Goal: Navigation & Orientation: Find specific page/section

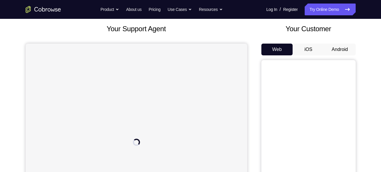
click at [343, 49] on button "Android" at bounding box center [340, 50] width 32 height 12
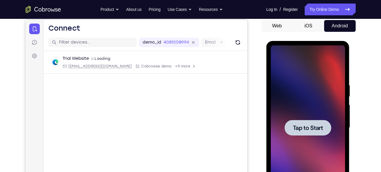
click at [318, 125] on span "Tap to Start" at bounding box center [308, 128] width 30 height 6
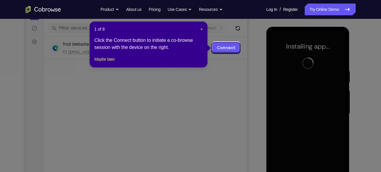
scroll to position [73, 0]
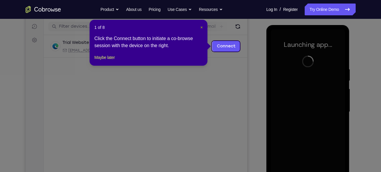
click at [200, 28] on span "×" at bounding box center [201, 27] width 2 height 5
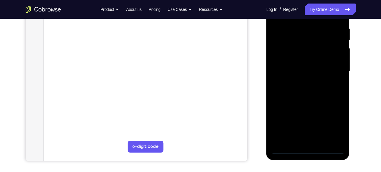
scroll to position [114, 0]
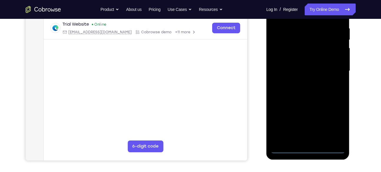
click at [308, 148] on div at bounding box center [308, 71] width 74 height 165
click at [333, 126] on div at bounding box center [308, 71] width 74 height 165
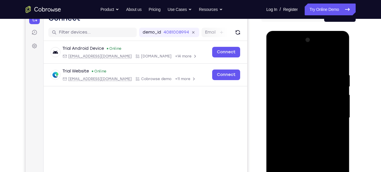
scroll to position [66, 0]
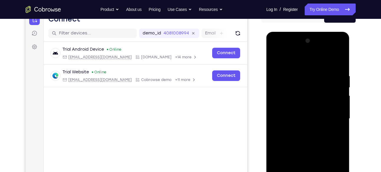
click at [295, 59] on div at bounding box center [308, 118] width 74 height 165
click at [332, 115] on div at bounding box center [308, 118] width 74 height 165
click at [302, 129] on div at bounding box center [308, 118] width 74 height 165
click at [301, 114] on div at bounding box center [308, 118] width 74 height 165
click at [305, 104] on div at bounding box center [308, 118] width 74 height 165
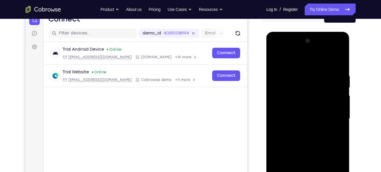
click at [305, 120] on div at bounding box center [308, 118] width 74 height 165
click at [299, 139] on div at bounding box center [308, 118] width 74 height 165
click at [318, 135] on div at bounding box center [308, 118] width 74 height 165
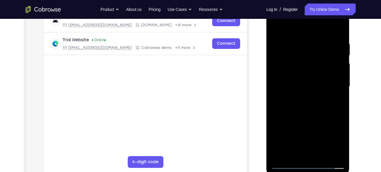
scroll to position [106, 0]
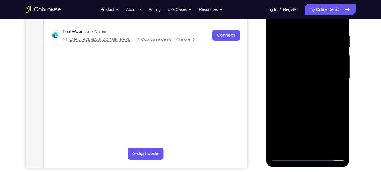
click at [323, 107] on div at bounding box center [308, 78] width 74 height 165
click at [340, 147] on div at bounding box center [308, 78] width 74 height 165
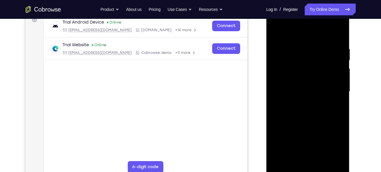
scroll to position [93, 0]
click at [301, 48] on div at bounding box center [308, 91] width 74 height 165
click at [335, 61] on div at bounding box center [308, 91] width 74 height 165
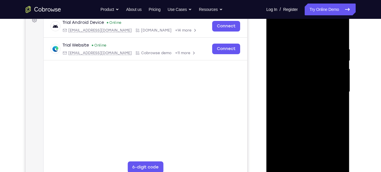
click at [322, 163] on div at bounding box center [308, 91] width 74 height 165
click at [310, 122] on div at bounding box center [308, 91] width 74 height 165
click at [278, 32] on div at bounding box center [308, 91] width 74 height 165
click at [295, 160] on div at bounding box center [308, 91] width 74 height 165
click at [302, 32] on div at bounding box center [308, 91] width 74 height 165
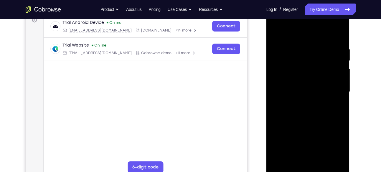
click at [307, 50] on div at bounding box center [308, 91] width 74 height 165
drag, startPoint x: 309, startPoint y: 116, endPoint x: 308, endPoint y: 69, distance: 47.2
click at [308, 69] on div at bounding box center [308, 91] width 74 height 165
click at [288, 130] on div at bounding box center [308, 91] width 74 height 165
click at [287, 123] on div at bounding box center [308, 91] width 74 height 165
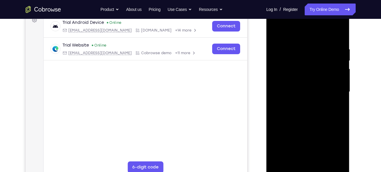
drag, startPoint x: 313, startPoint y: 79, endPoint x: 310, endPoint y: 142, distance: 62.9
click at [310, 142] on div at bounding box center [308, 91] width 74 height 165
drag, startPoint x: 310, startPoint y: 142, endPoint x: 309, endPoint y: 57, distance: 84.9
click at [309, 57] on div at bounding box center [308, 91] width 74 height 165
drag, startPoint x: 306, startPoint y: 134, endPoint x: 309, endPoint y: 53, distance: 80.8
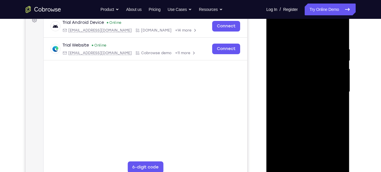
click at [309, 53] on div at bounding box center [308, 91] width 74 height 165
drag, startPoint x: 307, startPoint y: 130, endPoint x: 310, endPoint y: 58, distance: 72.0
click at [310, 58] on div at bounding box center [308, 91] width 74 height 165
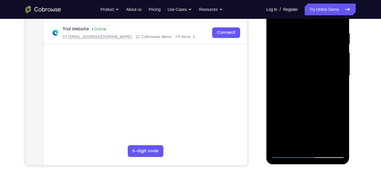
scroll to position [109, 0]
click at [281, 144] on div at bounding box center [308, 75] width 74 height 165
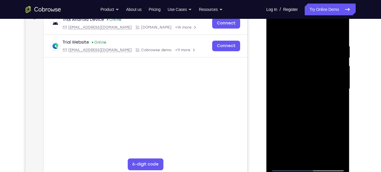
scroll to position [95, 0]
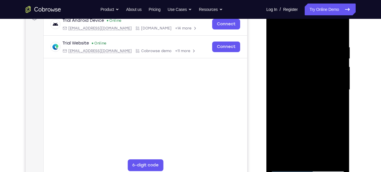
click at [321, 159] on div at bounding box center [308, 89] width 74 height 165
click at [277, 29] on div at bounding box center [308, 89] width 74 height 165
click at [342, 29] on div at bounding box center [308, 89] width 74 height 165
drag, startPoint x: 317, startPoint y: 58, endPoint x: 310, endPoint y: 136, distance: 78.4
click at [310, 136] on div at bounding box center [308, 89] width 74 height 165
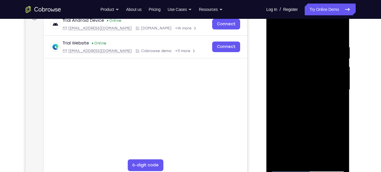
click at [277, 30] on div at bounding box center [308, 89] width 74 height 165
drag, startPoint x: 316, startPoint y: 57, endPoint x: 311, endPoint y: 128, distance: 71.2
click at [311, 128] on div at bounding box center [308, 89] width 74 height 165
click at [339, 158] on div at bounding box center [308, 89] width 74 height 165
click at [321, 158] on div at bounding box center [308, 89] width 74 height 165
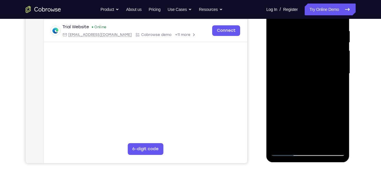
scroll to position [112, 0]
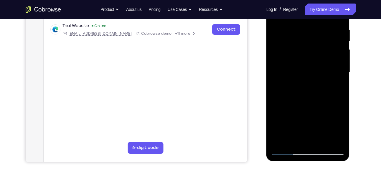
click at [309, 149] on div at bounding box center [308, 72] width 74 height 165
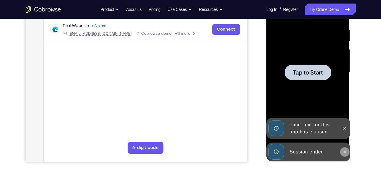
click at [343, 150] on icon at bounding box center [345, 152] width 5 height 5
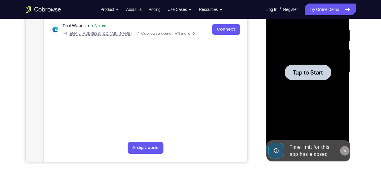
click at [344, 131] on div at bounding box center [308, 72] width 74 height 165
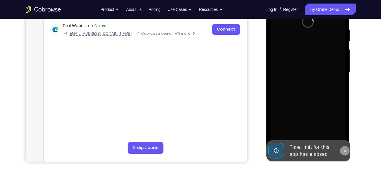
click at [344, 152] on icon at bounding box center [345, 151] width 5 height 5
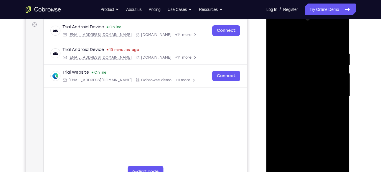
scroll to position [94, 0]
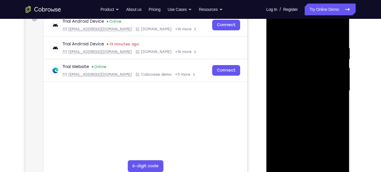
click at [309, 168] on div at bounding box center [308, 90] width 74 height 165
click at [335, 141] on div at bounding box center [308, 90] width 74 height 165
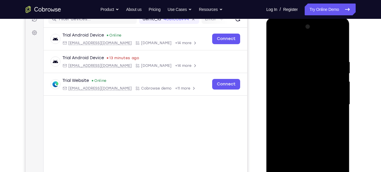
scroll to position [78, 0]
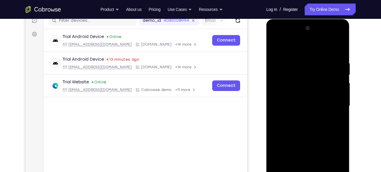
click at [304, 51] on div at bounding box center [308, 106] width 74 height 165
click at [332, 101] on div at bounding box center [308, 106] width 74 height 165
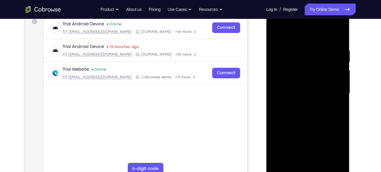
scroll to position [92, 0]
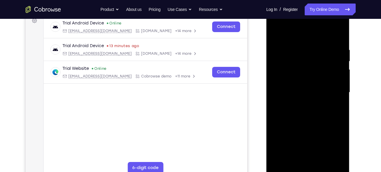
click at [302, 101] on div at bounding box center [308, 92] width 74 height 165
click at [303, 87] on div at bounding box center [308, 92] width 74 height 165
click at [305, 79] on div at bounding box center [308, 92] width 74 height 165
click at [305, 93] on div at bounding box center [308, 92] width 74 height 165
click at [301, 110] on div at bounding box center [308, 92] width 74 height 165
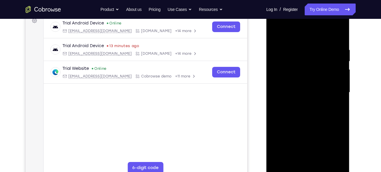
click at [313, 109] on div at bounding box center [308, 92] width 74 height 165
click at [313, 120] on div at bounding box center [308, 92] width 74 height 165
click at [341, 161] on div at bounding box center [308, 92] width 74 height 165
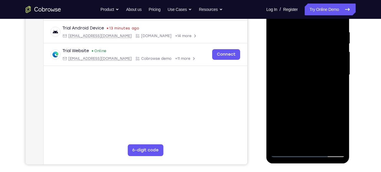
scroll to position [111, 0]
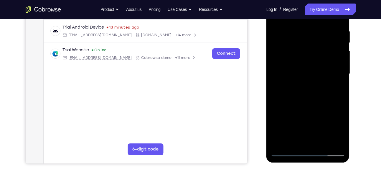
click at [282, 143] on div at bounding box center [308, 73] width 74 height 165
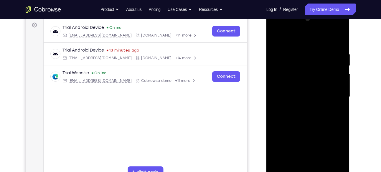
scroll to position [87, 0]
click at [301, 51] on div at bounding box center [308, 97] width 74 height 165
click at [335, 68] on div at bounding box center [308, 97] width 74 height 165
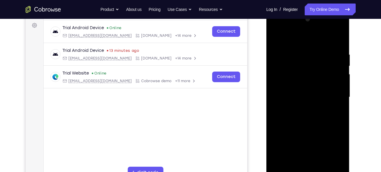
click at [335, 68] on div at bounding box center [308, 97] width 74 height 165
click at [336, 86] on div at bounding box center [308, 97] width 74 height 165
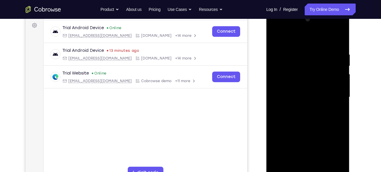
click at [274, 96] on div at bounding box center [308, 97] width 74 height 165
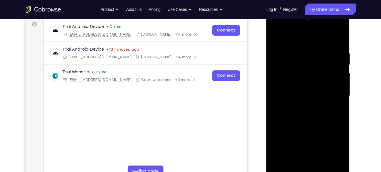
scroll to position [91, 0]
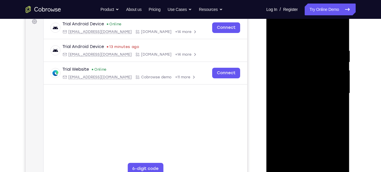
click at [338, 73] on div at bounding box center [308, 93] width 74 height 165
click at [338, 36] on div at bounding box center [308, 93] width 74 height 165
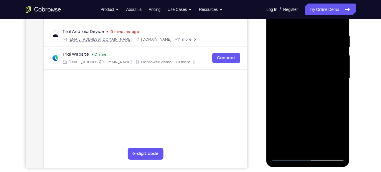
scroll to position [128, 0]
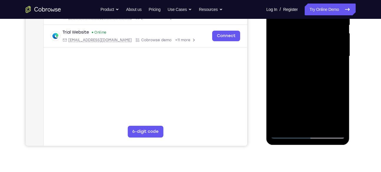
click at [292, 124] on div at bounding box center [308, 56] width 74 height 165
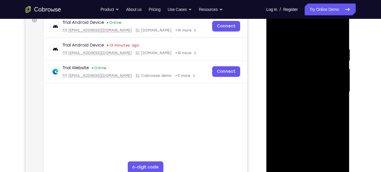
scroll to position [92, 0]
click at [286, 33] on div at bounding box center [308, 92] width 74 height 165
click at [302, 50] on div at bounding box center [308, 92] width 74 height 165
drag, startPoint x: 300, startPoint y: 120, endPoint x: 312, endPoint y: 46, distance: 74.9
click at [312, 46] on div at bounding box center [308, 92] width 74 height 165
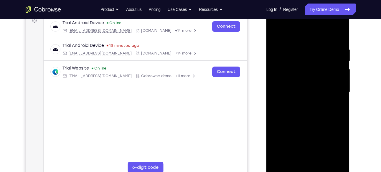
click at [287, 106] on div at bounding box center [308, 92] width 74 height 165
click at [288, 124] on div at bounding box center [308, 92] width 74 height 165
click at [276, 32] on div at bounding box center [308, 92] width 74 height 165
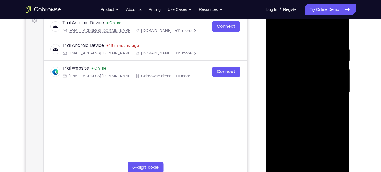
drag, startPoint x: 302, startPoint y: 62, endPoint x: 302, endPoint y: 98, distance: 36.3
click at [302, 98] on div at bounding box center [308, 92] width 74 height 165
click at [297, 68] on div at bounding box center [308, 92] width 74 height 165
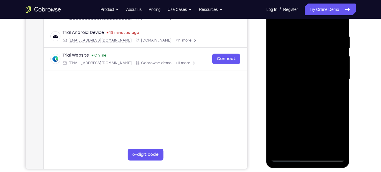
scroll to position [106, 0]
click at [303, 39] on div at bounding box center [308, 78] width 74 height 165
click at [306, 97] on div at bounding box center [308, 78] width 74 height 165
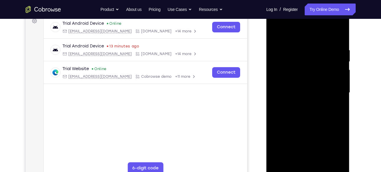
scroll to position [91, 0]
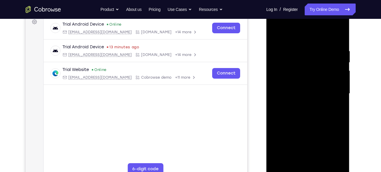
click at [277, 33] on div at bounding box center [308, 93] width 74 height 165
drag, startPoint x: 299, startPoint y: 91, endPoint x: 299, endPoint y: 70, distance: 20.9
click at [299, 70] on div at bounding box center [308, 93] width 74 height 165
click at [293, 73] on div at bounding box center [308, 93] width 74 height 165
drag, startPoint x: 315, startPoint y: 52, endPoint x: 310, endPoint y: 80, distance: 28.1
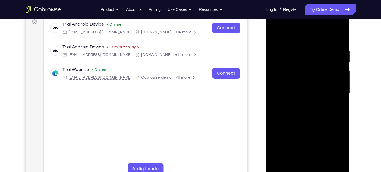
click at [310, 80] on div at bounding box center [308, 93] width 74 height 165
click at [275, 34] on div at bounding box center [308, 93] width 74 height 165
drag, startPoint x: 302, startPoint y: 85, endPoint x: 304, endPoint y: 54, distance: 31.6
click at [304, 54] on div at bounding box center [308, 93] width 74 height 165
drag, startPoint x: 299, startPoint y: 90, endPoint x: 299, endPoint y: 58, distance: 31.8
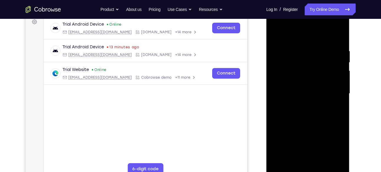
click at [299, 58] on div at bounding box center [308, 93] width 74 height 165
click at [291, 85] on div at bounding box center [308, 93] width 74 height 165
click at [307, 44] on div at bounding box center [308, 93] width 74 height 165
click at [307, 113] on div at bounding box center [308, 93] width 74 height 165
click at [276, 35] on div at bounding box center [308, 93] width 74 height 165
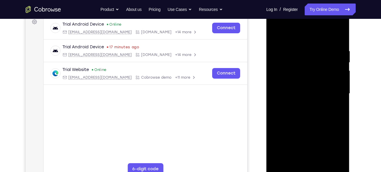
drag, startPoint x: 295, startPoint y: 85, endPoint x: 297, endPoint y: 45, distance: 40.5
click at [297, 45] on div at bounding box center [308, 93] width 74 height 165
click at [339, 64] on div at bounding box center [308, 93] width 74 height 165
click at [338, 86] on div at bounding box center [308, 93] width 74 height 165
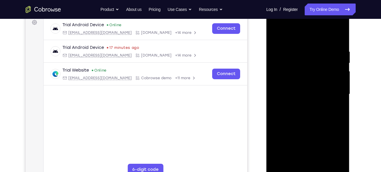
scroll to position [90, 0]
click at [293, 34] on div at bounding box center [308, 94] width 74 height 165
click at [339, 45] on div at bounding box center [308, 94] width 74 height 165
click at [340, 57] on div at bounding box center [308, 94] width 74 height 165
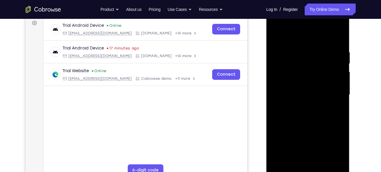
click at [297, 34] on div at bounding box center [308, 94] width 74 height 165
drag, startPoint x: 307, startPoint y: 55, endPoint x: 307, endPoint y: 93, distance: 37.1
click at [307, 93] on div at bounding box center [308, 94] width 74 height 165
click at [301, 45] on div at bounding box center [308, 94] width 74 height 165
click at [330, 102] on div at bounding box center [308, 94] width 74 height 165
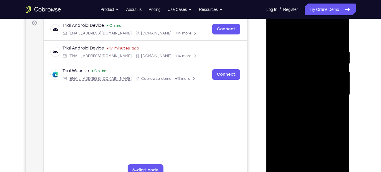
drag, startPoint x: 307, startPoint y: 114, endPoint x: 313, endPoint y: 53, distance: 61.0
click at [313, 53] on div at bounding box center [308, 94] width 74 height 165
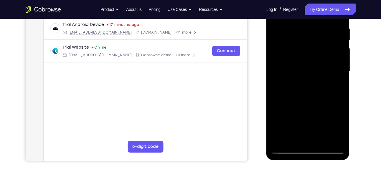
scroll to position [113, 0]
drag, startPoint x: 303, startPoint y: 118, endPoint x: 305, endPoint y: 78, distance: 40.4
click at [305, 78] on div at bounding box center [308, 71] width 74 height 165
drag, startPoint x: 312, startPoint y: 58, endPoint x: 313, endPoint y: 131, distance: 73.4
click at [313, 131] on div at bounding box center [308, 71] width 74 height 165
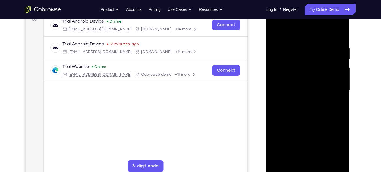
scroll to position [91, 0]
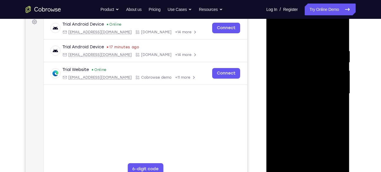
click at [275, 33] on div at bounding box center [308, 93] width 74 height 165
click at [308, 104] on div at bounding box center [308, 93] width 74 height 165
drag, startPoint x: 312, startPoint y: 127, endPoint x: 313, endPoint y: 55, distance: 71.9
click at [313, 55] on div at bounding box center [308, 93] width 74 height 165
drag, startPoint x: 308, startPoint y: 109, endPoint x: 310, endPoint y: 53, distance: 56.6
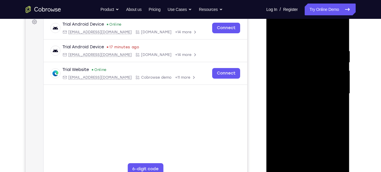
click at [310, 53] on div at bounding box center [308, 93] width 74 height 165
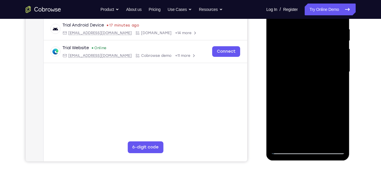
scroll to position [117, 0]
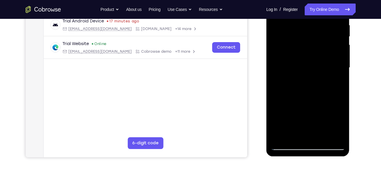
click at [282, 138] on div at bounding box center [308, 67] width 74 height 165
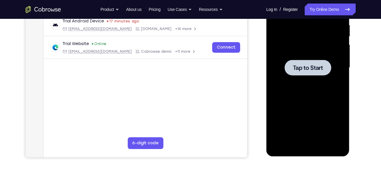
scroll to position [93, 0]
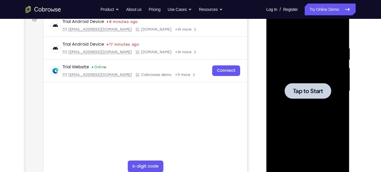
click at [305, 92] on span "Tap to Start" at bounding box center [308, 91] width 30 height 6
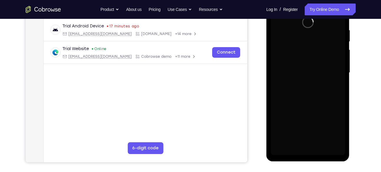
scroll to position [113, 0]
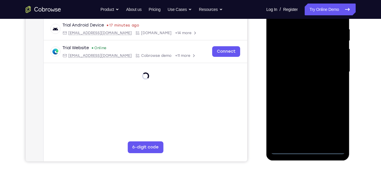
click at [308, 149] on div at bounding box center [308, 71] width 74 height 165
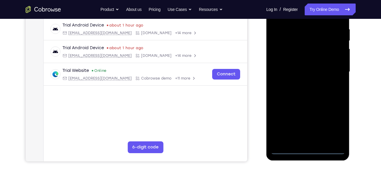
click at [336, 123] on div at bounding box center [308, 71] width 74 height 165
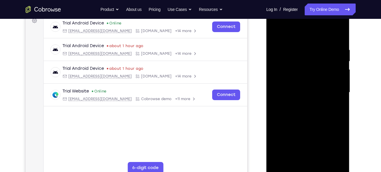
scroll to position [90, 0]
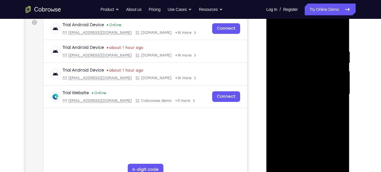
click at [296, 40] on div at bounding box center [308, 94] width 74 height 165
click at [331, 90] on div at bounding box center [308, 94] width 74 height 165
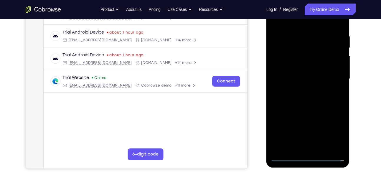
scroll to position [107, 0]
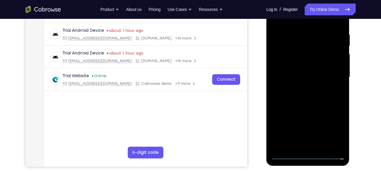
click at [301, 88] on div at bounding box center [308, 77] width 74 height 165
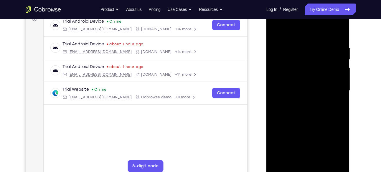
scroll to position [94, 0]
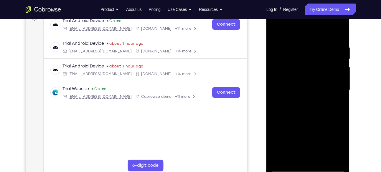
click at [308, 82] on div at bounding box center [308, 90] width 74 height 165
click at [332, 139] on div at bounding box center [308, 90] width 74 height 165
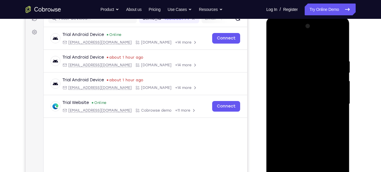
click at [276, 36] on div at bounding box center [308, 104] width 74 height 165
click at [283, 85] on div at bounding box center [308, 104] width 74 height 165
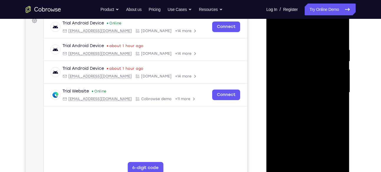
click at [282, 74] on div at bounding box center [308, 92] width 74 height 165
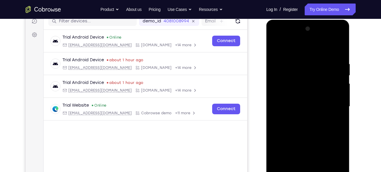
drag, startPoint x: 281, startPoint y: 88, endPoint x: 524, endPoint y: 87, distance: 243.2
click at [281, 88] on div at bounding box center [308, 106] width 74 height 165
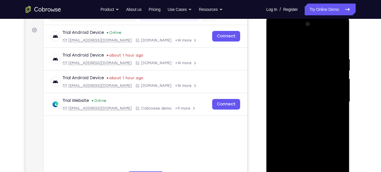
click at [300, 112] on div at bounding box center [308, 101] width 74 height 165
click at [302, 111] on div at bounding box center [308, 101] width 74 height 165
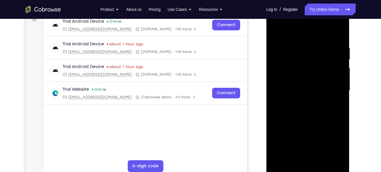
click at [286, 65] on div at bounding box center [308, 90] width 74 height 165
click at [290, 78] on div at bounding box center [308, 90] width 74 height 165
click at [294, 91] on div at bounding box center [308, 90] width 74 height 165
click at [291, 110] on div at bounding box center [308, 90] width 74 height 165
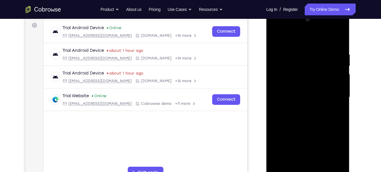
click at [307, 111] on div at bounding box center [308, 97] width 74 height 165
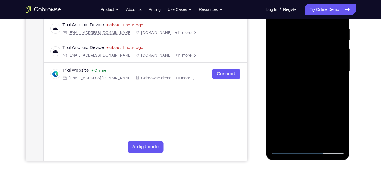
scroll to position [106, 0]
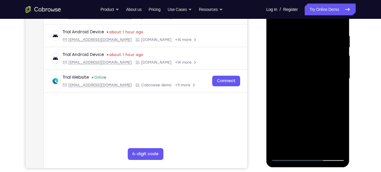
click at [315, 104] on div at bounding box center [308, 78] width 74 height 165
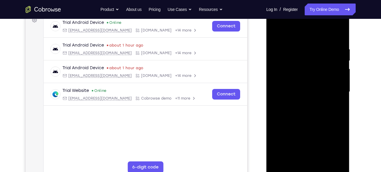
scroll to position [103, 0]
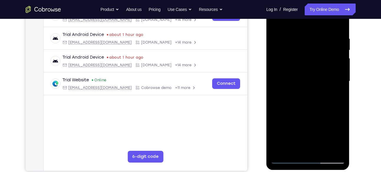
click at [294, 149] on div at bounding box center [308, 81] width 74 height 165
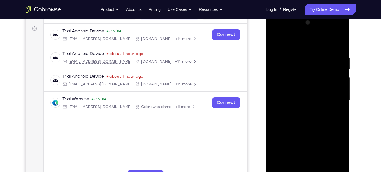
click at [304, 40] on div at bounding box center [308, 100] width 74 height 165
click at [307, 40] on div at bounding box center [308, 100] width 74 height 165
click at [308, 40] on div at bounding box center [308, 100] width 74 height 165
click at [304, 41] on div at bounding box center [308, 100] width 74 height 165
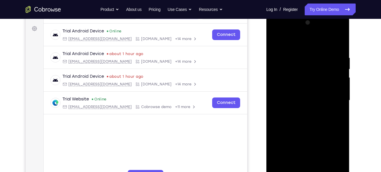
scroll to position [72, 0]
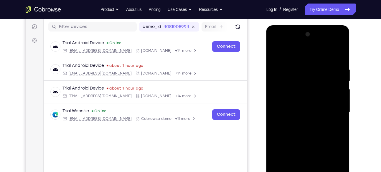
click at [304, 52] on div at bounding box center [308, 112] width 74 height 165
click at [299, 52] on div at bounding box center [308, 112] width 74 height 165
click at [297, 52] on div at bounding box center [308, 112] width 74 height 165
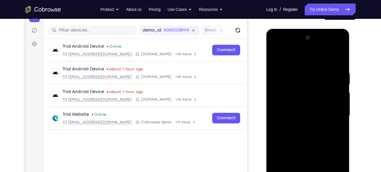
click at [298, 95] on div at bounding box center [308, 115] width 74 height 165
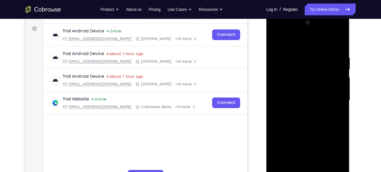
scroll to position [84, 0]
drag, startPoint x: 308, startPoint y: 86, endPoint x: 307, endPoint y: 53, distance: 32.8
click at [307, 53] on div at bounding box center [308, 100] width 74 height 165
click at [285, 148] on div at bounding box center [308, 100] width 74 height 165
click at [287, 135] on div at bounding box center [308, 100] width 74 height 165
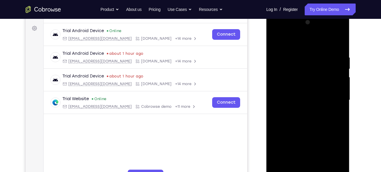
drag, startPoint x: 307, startPoint y: 95, endPoint x: 305, endPoint y: 152, distance: 56.6
click at [305, 152] on div at bounding box center [308, 100] width 74 height 165
drag, startPoint x: 299, startPoint y: 131, endPoint x: 295, endPoint y: 57, distance: 73.8
click at [295, 57] on div at bounding box center [308, 100] width 74 height 165
drag, startPoint x: 300, startPoint y: 141, endPoint x: 299, endPoint y: 91, distance: 49.8
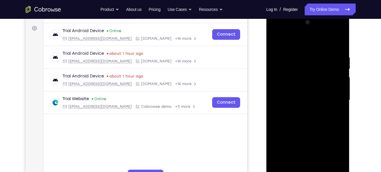
click at [295, 74] on div at bounding box center [308, 100] width 74 height 165
drag, startPoint x: 300, startPoint y: 139, endPoint x: 298, endPoint y: 76, distance: 63.1
click at [298, 76] on div at bounding box center [308, 100] width 74 height 165
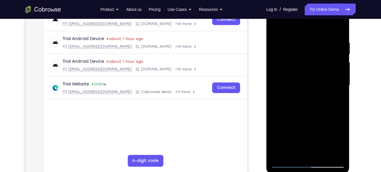
drag, startPoint x: 310, startPoint y: 126, endPoint x: 305, endPoint y: 77, distance: 49.1
click at [305, 77] on div at bounding box center [308, 85] width 74 height 165
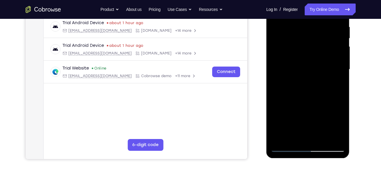
click at [292, 121] on div at bounding box center [308, 69] width 74 height 165
click at [297, 119] on div at bounding box center [308, 69] width 74 height 165
click at [291, 121] on div at bounding box center [308, 69] width 74 height 165
drag, startPoint x: 312, startPoint y: 111, endPoint x: 300, endPoint y: 48, distance: 63.3
click at [300, 48] on div at bounding box center [308, 69] width 74 height 165
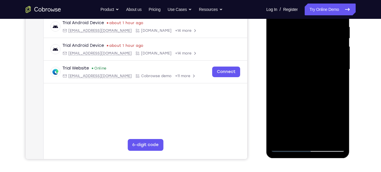
drag, startPoint x: 309, startPoint y: 115, endPoint x: 309, endPoint y: 65, distance: 49.2
click at [309, 65] on div at bounding box center [308, 69] width 74 height 165
click at [277, 9] on div at bounding box center [308, 69] width 74 height 165
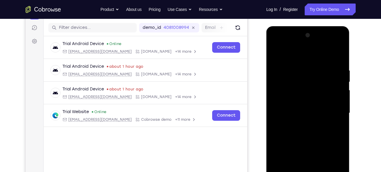
drag, startPoint x: 276, startPoint y: 51, endPoint x: 488, endPoint y: 89, distance: 215.6
click at [276, 51] on div at bounding box center [308, 113] width 74 height 165
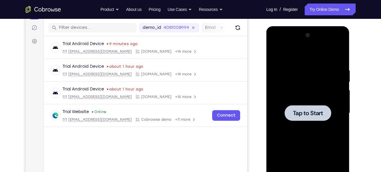
click at [308, 113] on span "Tap to Start" at bounding box center [308, 113] width 30 height 6
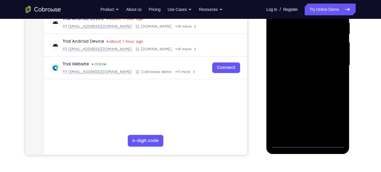
scroll to position [121, 0]
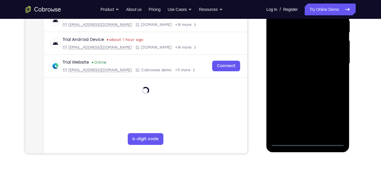
click at [305, 140] on div at bounding box center [308, 63] width 74 height 165
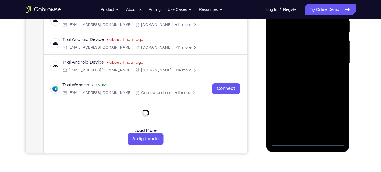
click at [307, 142] on div at bounding box center [308, 63] width 74 height 165
click at [310, 141] on div at bounding box center [308, 63] width 74 height 165
click at [309, 141] on div at bounding box center [308, 63] width 74 height 165
click at [334, 116] on div at bounding box center [308, 63] width 74 height 165
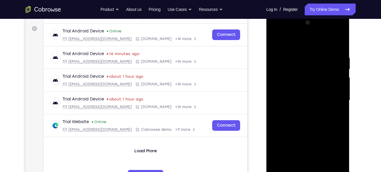
click at [333, 151] on div at bounding box center [308, 100] width 74 height 165
click at [334, 152] on div at bounding box center [308, 100] width 74 height 165
click at [335, 155] on div at bounding box center [308, 100] width 74 height 165
click at [332, 154] on div at bounding box center [308, 100] width 74 height 165
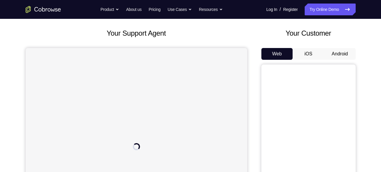
click at [339, 55] on button "Android" at bounding box center [340, 54] width 32 height 12
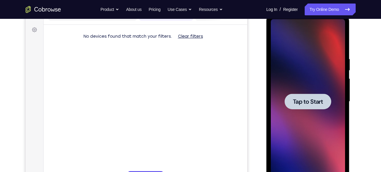
drag, startPoint x: 449, startPoint y: 16, endPoint x: 304, endPoint y: 101, distance: 168.4
click at [304, 101] on span "Tap to Start" at bounding box center [308, 102] width 30 height 6
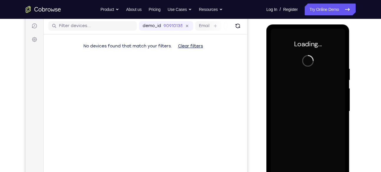
scroll to position [73, 0]
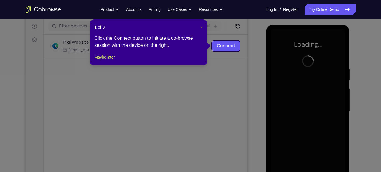
click at [202, 25] on span "×" at bounding box center [201, 27] width 2 height 5
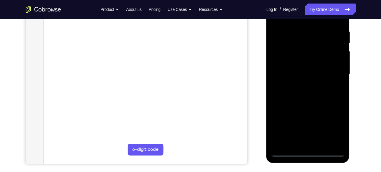
scroll to position [111, 0]
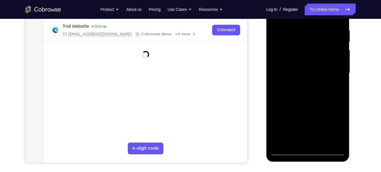
click at [307, 152] on div at bounding box center [308, 73] width 74 height 165
click at [332, 124] on div at bounding box center [308, 73] width 74 height 165
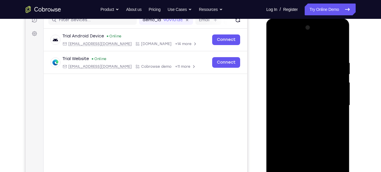
scroll to position [78, 0]
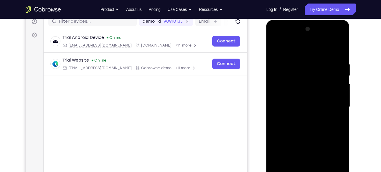
click at [300, 48] on div at bounding box center [308, 106] width 74 height 165
click at [333, 102] on div at bounding box center [308, 106] width 74 height 165
click at [300, 117] on div at bounding box center [308, 106] width 74 height 165
click at [295, 100] on div at bounding box center [308, 106] width 74 height 165
click at [301, 95] on div at bounding box center [308, 106] width 74 height 165
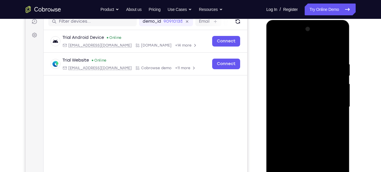
click at [302, 105] on div at bounding box center [308, 106] width 74 height 165
click at [299, 124] on div at bounding box center [308, 106] width 74 height 165
click at [313, 124] on div at bounding box center [308, 106] width 74 height 165
click at [339, 60] on div at bounding box center [308, 106] width 74 height 165
click at [274, 36] on div at bounding box center [308, 106] width 74 height 165
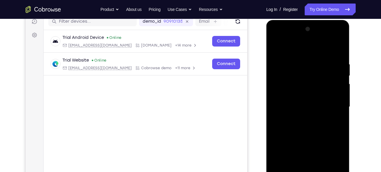
click at [284, 89] on div at bounding box center [308, 106] width 74 height 165
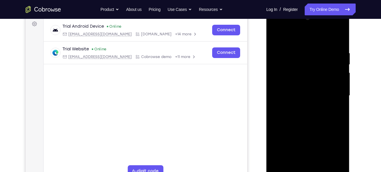
scroll to position [89, 0]
click at [315, 122] on div at bounding box center [308, 95] width 74 height 165
click at [323, 165] on div at bounding box center [308, 95] width 74 height 165
click at [311, 126] on div at bounding box center [308, 95] width 74 height 165
click at [285, 65] on div at bounding box center [308, 95] width 74 height 165
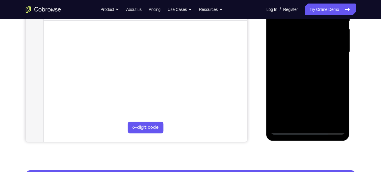
scroll to position [139, 0]
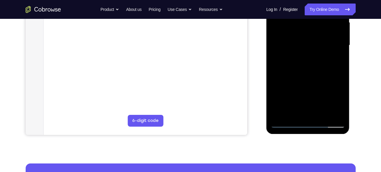
click at [294, 113] on div at bounding box center [308, 45] width 74 height 165
click at [277, 102] on div at bounding box center [308, 45] width 74 height 165
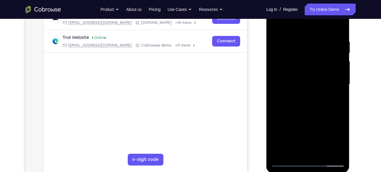
scroll to position [99, 0]
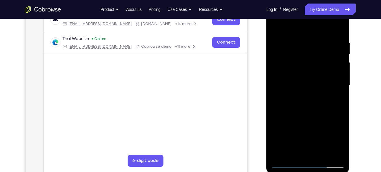
click at [338, 29] on div at bounding box center [308, 85] width 74 height 165
click at [278, 25] on div at bounding box center [308, 85] width 74 height 165
click at [300, 41] on div at bounding box center [308, 85] width 74 height 165
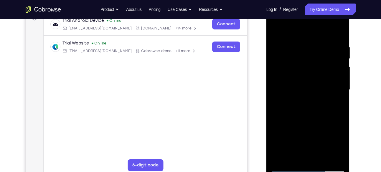
scroll to position [93, 0]
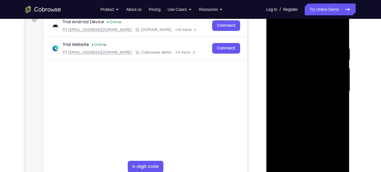
click at [335, 55] on div at bounding box center [308, 91] width 74 height 165
click at [339, 34] on div at bounding box center [308, 91] width 74 height 165
click at [317, 42] on div at bounding box center [308, 91] width 74 height 165
click at [335, 58] on div at bounding box center [308, 91] width 74 height 165
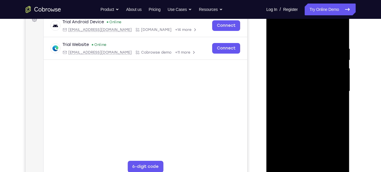
click at [335, 58] on div at bounding box center [308, 91] width 74 height 165
click at [339, 34] on div at bounding box center [308, 91] width 74 height 165
click at [281, 162] on div at bounding box center [308, 91] width 74 height 165
click at [339, 31] on div at bounding box center [308, 91] width 74 height 165
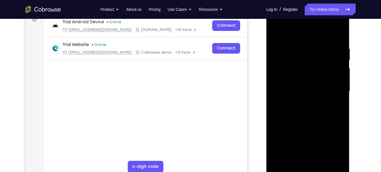
click at [309, 46] on div at bounding box center [308, 91] width 74 height 165
click at [293, 161] on div at bounding box center [308, 91] width 74 height 165
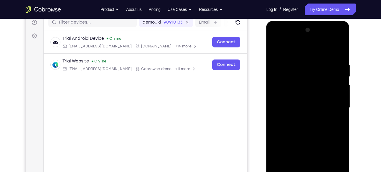
scroll to position [75, 0]
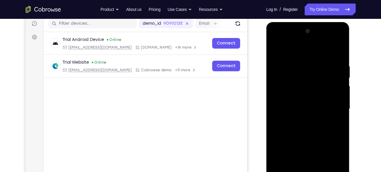
click at [290, 50] on div at bounding box center [308, 109] width 74 height 165
click at [339, 73] on div at bounding box center [308, 109] width 74 height 165
click at [339, 75] on div at bounding box center [308, 109] width 74 height 165
click at [307, 62] on div at bounding box center [308, 109] width 74 height 165
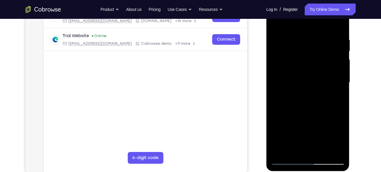
drag, startPoint x: 304, startPoint y: 102, endPoint x: 303, endPoint y: 55, distance: 47.5
click at [303, 55] on div at bounding box center [308, 82] width 74 height 165
click at [284, 126] on div at bounding box center [308, 82] width 74 height 165
click at [288, 115] on div at bounding box center [308, 82] width 74 height 165
drag, startPoint x: 307, startPoint y: 57, endPoint x: 309, endPoint y: 130, distance: 73.7
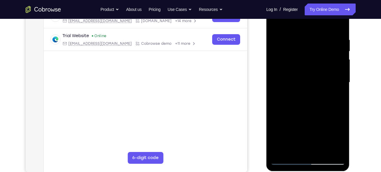
click at [309, 130] on div at bounding box center [308, 82] width 74 height 165
drag, startPoint x: 307, startPoint y: 115, endPoint x: 314, endPoint y: 61, distance: 54.7
click at [314, 61] on div at bounding box center [308, 82] width 74 height 165
drag, startPoint x: 304, startPoint y: 87, endPoint x: 307, endPoint y: 47, distance: 40.2
click at [307, 47] on div at bounding box center [308, 82] width 74 height 165
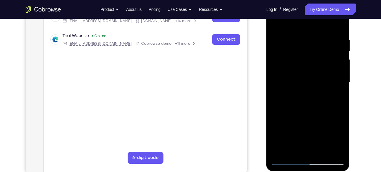
drag, startPoint x: 309, startPoint y: 97, endPoint x: 305, endPoint y: 50, distance: 47.0
click at [305, 50] on div at bounding box center [308, 82] width 74 height 165
drag, startPoint x: 304, startPoint y: 109, endPoint x: 300, endPoint y: 53, distance: 56.8
click at [300, 53] on div at bounding box center [308, 82] width 74 height 165
drag, startPoint x: 302, startPoint y: 113, endPoint x: 301, endPoint y: 58, distance: 54.9
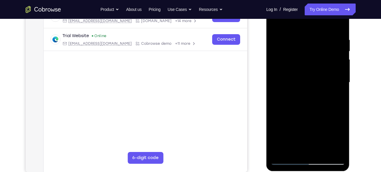
click at [301, 58] on div at bounding box center [308, 82] width 74 height 165
drag, startPoint x: 313, startPoint y: 114, endPoint x: 312, endPoint y: 81, distance: 32.7
click at [312, 81] on div at bounding box center [308, 82] width 74 height 165
drag, startPoint x: 308, startPoint y: 118, endPoint x: 307, endPoint y: 83, distance: 35.7
click at [307, 83] on div at bounding box center [308, 82] width 74 height 165
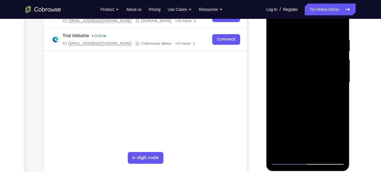
drag, startPoint x: 313, startPoint y: 115, endPoint x: 314, endPoint y: 78, distance: 37.5
click at [314, 78] on div at bounding box center [308, 82] width 74 height 165
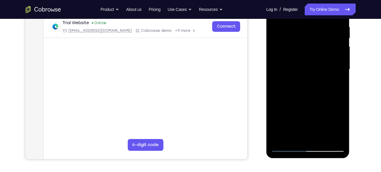
scroll to position [116, 0]
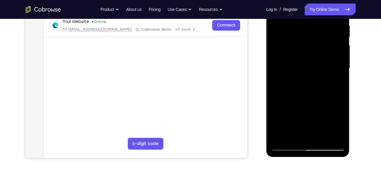
drag, startPoint x: 313, startPoint y: 96, endPoint x: 312, endPoint y: 66, distance: 29.5
click at [312, 66] on div at bounding box center [308, 68] width 74 height 165
click at [279, 138] on div at bounding box center [308, 68] width 74 height 165
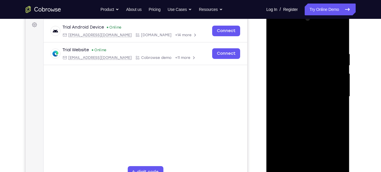
scroll to position [86, 0]
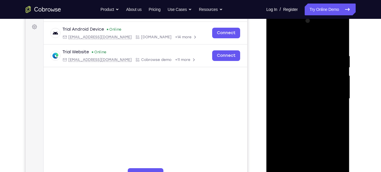
click at [293, 168] on div at bounding box center [308, 98] width 74 height 165
click at [302, 39] on div at bounding box center [308, 98] width 74 height 165
click at [300, 55] on div at bounding box center [308, 98] width 74 height 165
click at [333, 124] on div at bounding box center [308, 98] width 74 height 165
drag, startPoint x: 315, startPoint y: 136, endPoint x: 316, endPoint y: 90, distance: 46.0
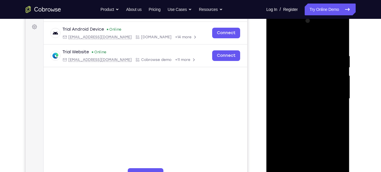
click at [316, 90] on div at bounding box center [308, 98] width 74 height 165
drag, startPoint x: 316, startPoint y: 130, endPoint x: 309, endPoint y: 79, distance: 51.4
click at [309, 79] on div at bounding box center [308, 98] width 74 height 165
drag, startPoint x: 315, startPoint y: 137, endPoint x: 309, endPoint y: 88, distance: 49.3
click at [309, 88] on div at bounding box center [308, 98] width 74 height 165
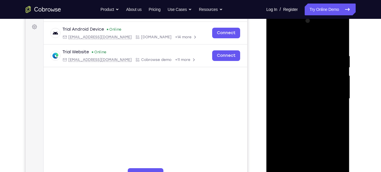
drag, startPoint x: 310, startPoint y: 123, endPoint x: 307, endPoint y: 81, distance: 41.9
click at [307, 81] on div at bounding box center [308, 98] width 74 height 165
drag, startPoint x: 310, startPoint y: 131, endPoint x: 309, endPoint y: 75, distance: 56.0
click at [309, 75] on div at bounding box center [308, 98] width 74 height 165
drag, startPoint x: 313, startPoint y: 142, endPoint x: 311, endPoint y: 79, distance: 63.1
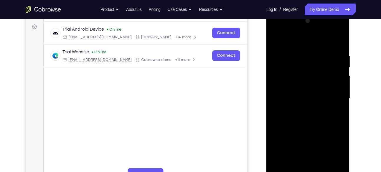
click at [311, 79] on div at bounding box center [308, 98] width 74 height 165
drag, startPoint x: 311, startPoint y: 136, endPoint x: 310, endPoint y: 99, distance: 37.2
click at [310, 99] on div at bounding box center [308, 98] width 74 height 165
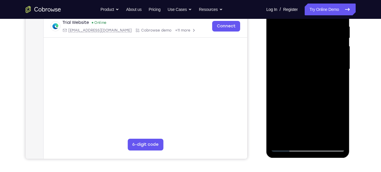
scroll to position [116, 0]
click at [289, 85] on div at bounding box center [308, 68] width 74 height 165
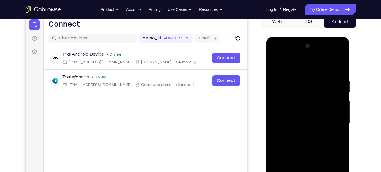
scroll to position [60, 0]
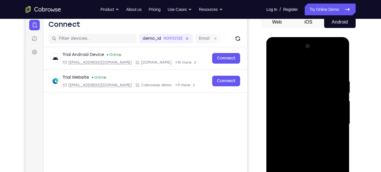
drag, startPoint x: 313, startPoint y: 85, endPoint x: 308, endPoint y: 129, distance: 43.9
click at [308, 129] on div at bounding box center [308, 124] width 74 height 165
drag, startPoint x: 314, startPoint y: 129, endPoint x: 312, endPoint y: 77, distance: 52.5
click at [312, 77] on div at bounding box center [308, 124] width 74 height 165
click at [286, 133] on div at bounding box center [308, 124] width 74 height 165
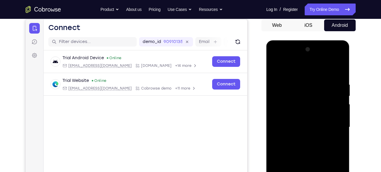
scroll to position [57, 0]
click at [277, 68] on div at bounding box center [308, 127] width 74 height 165
click at [303, 141] on div at bounding box center [308, 127] width 74 height 165
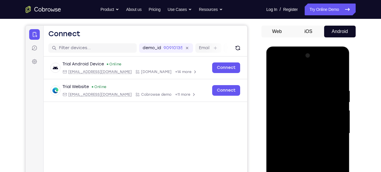
scroll to position [50, 0]
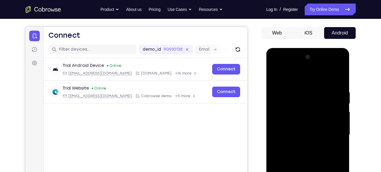
click at [275, 74] on div at bounding box center [308, 134] width 74 height 165
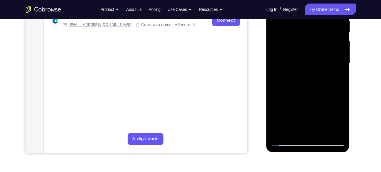
scroll to position [124, 0]
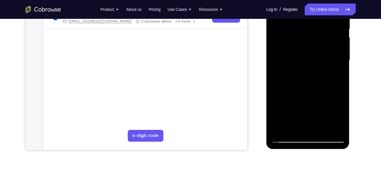
click at [332, 82] on div at bounding box center [308, 60] width 74 height 165
click at [280, 131] on div at bounding box center [308, 60] width 74 height 165
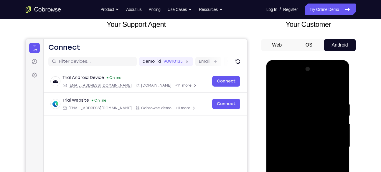
scroll to position [37, 0]
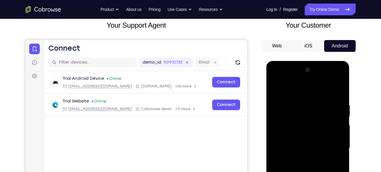
drag, startPoint x: 310, startPoint y: 117, endPoint x: 310, endPoint y: 148, distance: 31.2
click at [310, 148] on div at bounding box center [308, 147] width 74 height 165
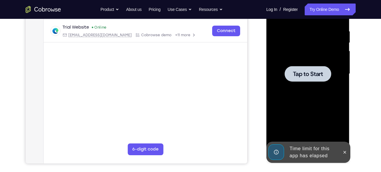
scroll to position [125, 0]
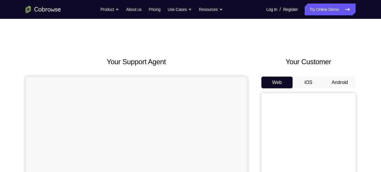
click at [334, 81] on button "Android" at bounding box center [340, 83] width 32 height 12
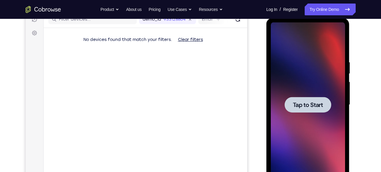
scroll to position [83, 0]
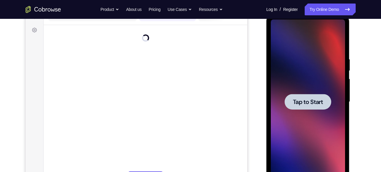
click at [306, 101] on span "Tap to Start" at bounding box center [308, 102] width 30 height 6
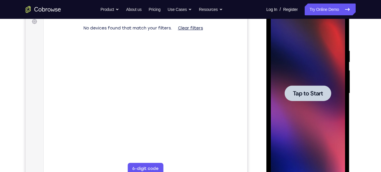
scroll to position [91, 0]
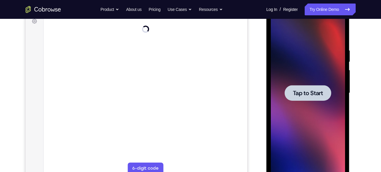
click at [306, 86] on div at bounding box center [308, 93] width 47 height 16
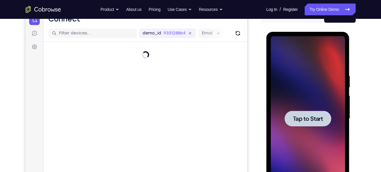
scroll to position [64, 0]
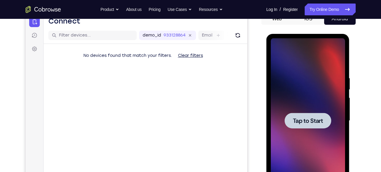
click at [308, 121] on span "Tap to Start" at bounding box center [308, 121] width 30 height 6
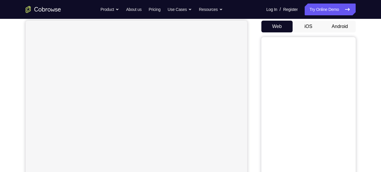
scroll to position [55, 0]
click at [340, 23] on button "Android" at bounding box center [340, 27] width 32 height 12
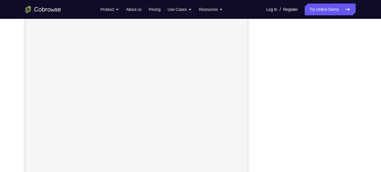
scroll to position [98, 0]
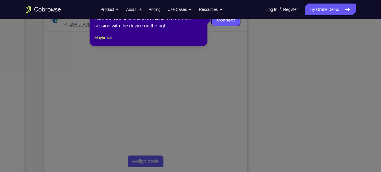
click at [301, 83] on icon at bounding box center [193, 86] width 386 height 172
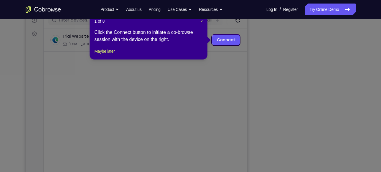
scroll to position [78, 0]
click at [201, 22] on span "×" at bounding box center [201, 21] width 2 height 5
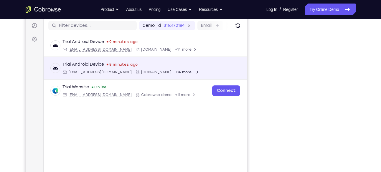
scroll to position [74, 0]
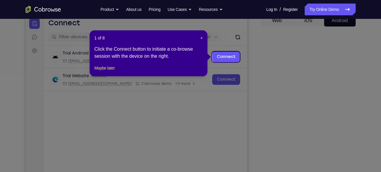
scroll to position [62, 0]
click at [200, 37] on span "×" at bounding box center [201, 38] width 2 height 5
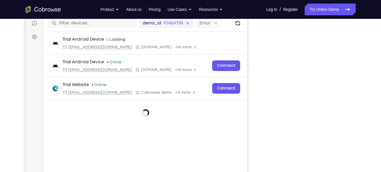
scroll to position [98, 0]
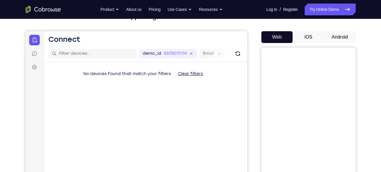
scroll to position [45, 0]
click at [333, 33] on button "Android" at bounding box center [340, 38] width 32 height 12
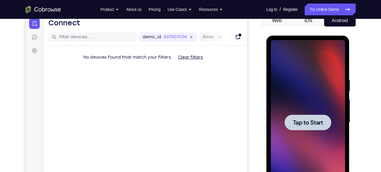
scroll to position [0, 0]
click at [300, 120] on span "Tap to Start" at bounding box center [308, 123] width 30 height 6
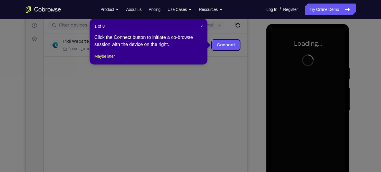
scroll to position [74, 0]
click at [203, 26] on span "×" at bounding box center [201, 26] width 2 height 5
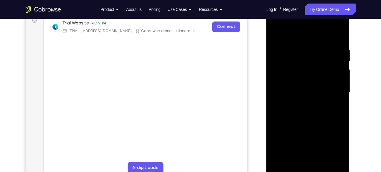
scroll to position [112, 0]
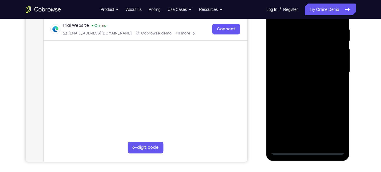
click at [307, 150] on div at bounding box center [308, 72] width 74 height 165
click at [331, 126] on div at bounding box center [308, 72] width 74 height 165
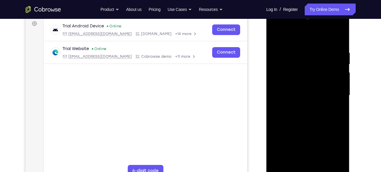
scroll to position [89, 0]
click at [307, 39] on div at bounding box center [308, 95] width 74 height 165
click at [332, 92] on div at bounding box center [308, 95] width 74 height 165
click at [300, 107] on div at bounding box center [308, 95] width 74 height 165
click at [300, 88] on div at bounding box center [308, 95] width 74 height 165
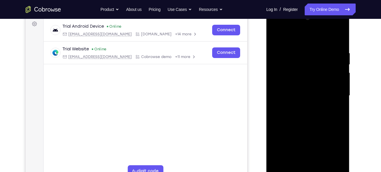
click at [302, 84] on div at bounding box center [308, 95] width 74 height 165
click at [302, 96] on div at bounding box center [308, 95] width 74 height 165
click at [296, 112] on div at bounding box center [308, 95] width 74 height 165
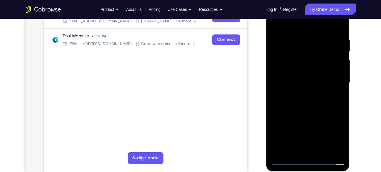
scroll to position [103, 0]
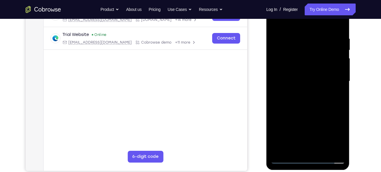
click at [312, 108] on div at bounding box center [308, 81] width 74 height 165
click at [321, 151] on div at bounding box center [308, 81] width 74 height 165
click at [311, 111] on div at bounding box center [308, 81] width 74 height 165
click at [277, 22] on div at bounding box center [308, 81] width 74 height 165
click at [296, 150] on div at bounding box center [308, 81] width 74 height 165
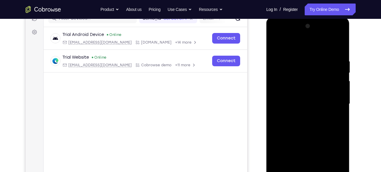
scroll to position [80, 0]
click at [310, 44] on div at bounding box center [308, 104] width 74 height 165
click at [307, 64] on div at bounding box center [308, 104] width 74 height 165
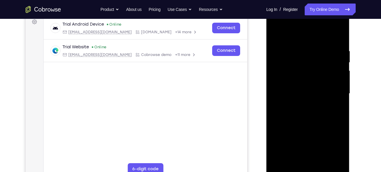
scroll to position [94, 0]
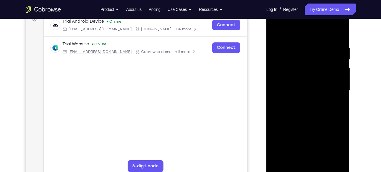
drag, startPoint x: 313, startPoint y: 76, endPoint x: 317, endPoint y: 50, distance: 26.5
click at [317, 50] on div at bounding box center [308, 90] width 74 height 165
click at [288, 144] on div at bounding box center [308, 90] width 74 height 165
click at [286, 132] on div at bounding box center [308, 90] width 74 height 165
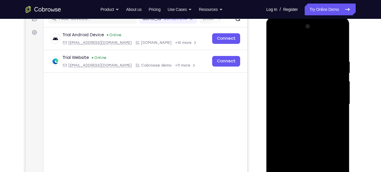
scroll to position [80, 0]
drag, startPoint x: 308, startPoint y: 75, endPoint x: 307, endPoint y: 142, distance: 66.9
click at [307, 142] on div at bounding box center [308, 104] width 74 height 165
drag, startPoint x: 304, startPoint y: 119, endPoint x: 310, endPoint y: 43, distance: 76.3
click at [310, 43] on div at bounding box center [308, 104] width 74 height 165
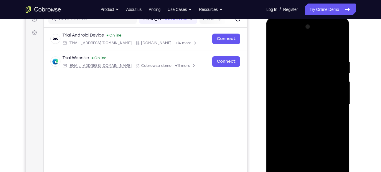
drag, startPoint x: 308, startPoint y: 140, endPoint x: 312, endPoint y: 70, distance: 70.6
click at [312, 70] on div at bounding box center [308, 104] width 74 height 165
drag, startPoint x: 309, startPoint y: 141, endPoint x: 312, endPoint y: 70, distance: 71.7
click at [312, 70] on div at bounding box center [308, 104] width 74 height 165
drag, startPoint x: 306, startPoint y: 137, endPoint x: 312, endPoint y: 53, distance: 84.8
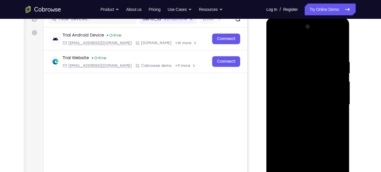
click at [312, 53] on div at bounding box center [308, 104] width 74 height 165
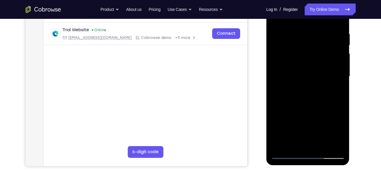
scroll to position [108, 0]
click at [281, 144] on div at bounding box center [308, 76] width 74 height 165
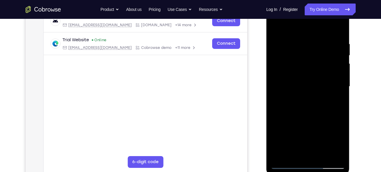
scroll to position [97, 0]
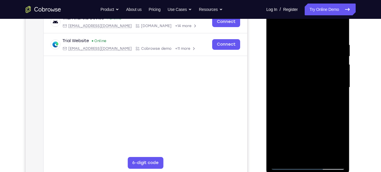
click at [299, 44] on div at bounding box center [308, 87] width 74 height 165
click at [339, 32] on div at bounding box center [308, 87] width 74 height 165
click at [299, 40] on div at bounding box center [308, 87] width 74 height 165
click at [281, 89] on div at bounding box center [308, 87] width 74 height 165
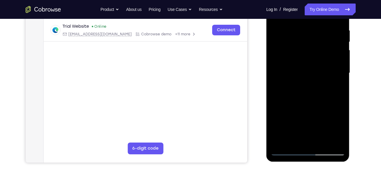
click at [338, 70] on div at bounding box center [308, 73] width 74 height 165
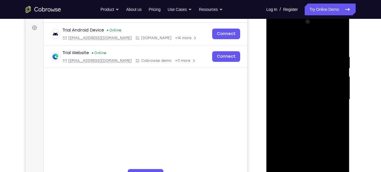
click at [338, 42] on div at bounding box center [308, 99] width 74 height 165
click at [340, 39] on div at bounding box center [308, 99] width 74 height 165
click at [274, 39] on div at bounding box center [308, 99] width 74 height 165
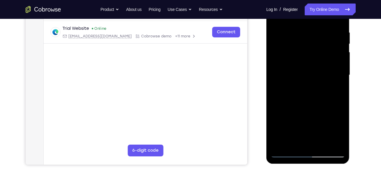
scroll to position [110, 0]
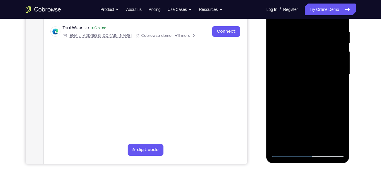
click at [281, 143] on div at bounding box center [308, 74] width 74 height 165
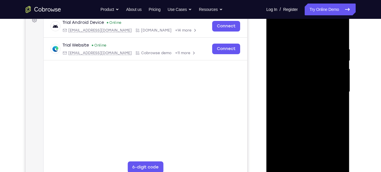
scroll to position [91, 0]
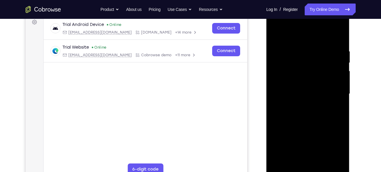
drag, startPoint x: 314, startPoint y: 66, endPoint x: 309, endPoint y: 131, distance: 65.6
click at [309, 131] on div at bounding box center [308, 93] width 74 height 165
click at [323, 164] on div at bounding box center [308, 93] width 74 height 165
click at [274, 33] on div at bounding box center [308, 93] width 74 height 165
drag, startPoint x: 314, startPoint y: 65, endPoint x: 307, endPoint y: 134, distance: 69.0
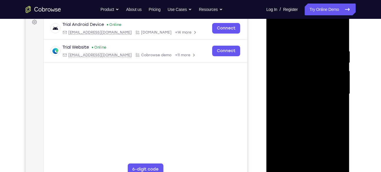
click at [307, 134] on div at bounding box center [308, 93] width 74 height 165
click at [322, 162] on div at bounding box center [308, 93] width 74 height 165
click at [276, 34] on div at bounding box center [308, 93] width 74 height 165
click at [279, 163] on div at bounding box center [308, 93] width 74 height 165
click at [321, 163] on div at bounding box center [308, 93] width 74 height 165
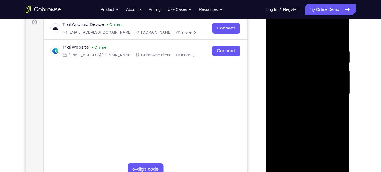
click at [277, 32] on div at bounding box center [308, 93] width 74 height 165
drag, startPoint x: 314, startPoint y: 64, endPoint x: 310, endPoint y: 129, distance: 65.6
click at [310, 129] on div at bounding box center [308, 93] width 74 height 165
click at [320, 162] on div at bounding box center [308, 93] width 74 height 165
click at [277, 34] on div at bounding box center [308, 93] width 74 height 165
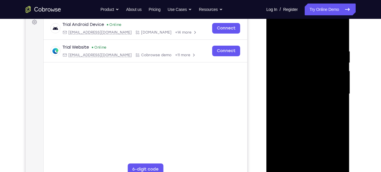
click at [280, 161] on div at bounding box center [308, 93] width 74 height 165
drag, startPoint x: 320, startPoint y: 65, endPoint x: 314, endPoint y: 125, distance: 60.1
click at [314, 125] on div at bounding box center [308, 93] width 74 height 165
click at [282, 162] on div at bounding box center [308, 93] width 74 height 165
drag, startPoint x: 308, startPoint y: 61, endPoint x: 304, endPoint y: 133, distance: 71.7
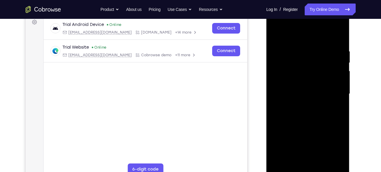
click at [304, 133] on div at bounding box center [308, 93] width 74 height 165
click at [322, 163] on div at bounding box center [308, 93] width 74 height 165
click at [278, 35] on div at bounding box center [308, 93] width 74 height 165
click at [340, 35] on div at bounding box center [308, 93] width 74 height 165
click at [280, 164] on div at bounding box center [308, 93] width 74 height 165
